Goal: Task Accomplishment & Management: Use online tool/utility

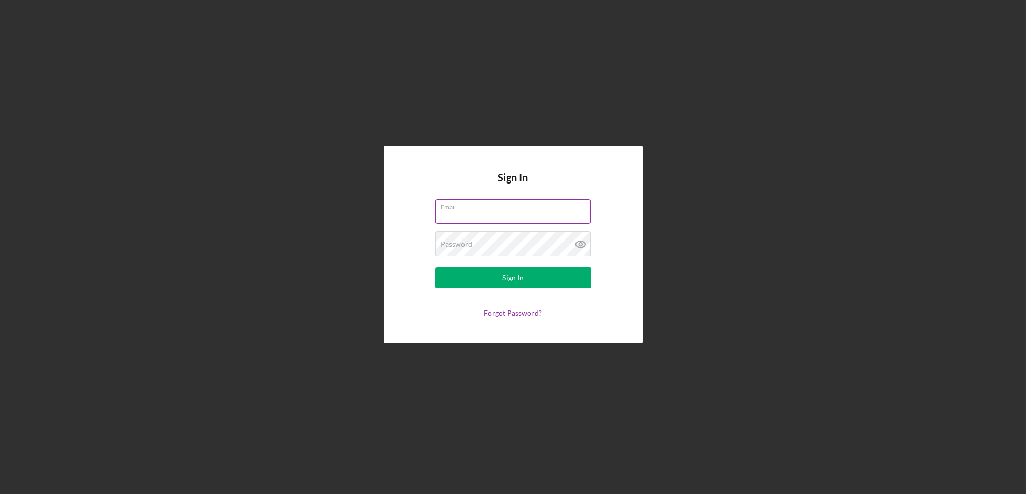
click at [476, 212] on input "Email" at bounding box center [513, 211] width 155 height 25
type input "[EMAIL_ADDRESS][DOMAIN_NAME]"
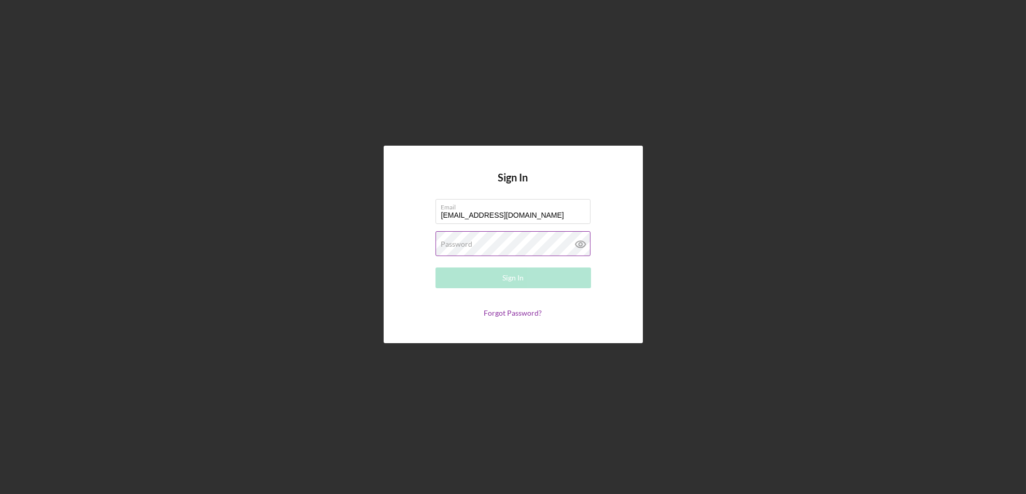
click at [462, 235] on div "Password Required" at bounding box center [514, 244] width 156 height 26
click at [436, 268] on button "Sign In" at bounding box center [514, 278] width 156 height 21
